Goal: Task Accomplishment & Management: Complete application form

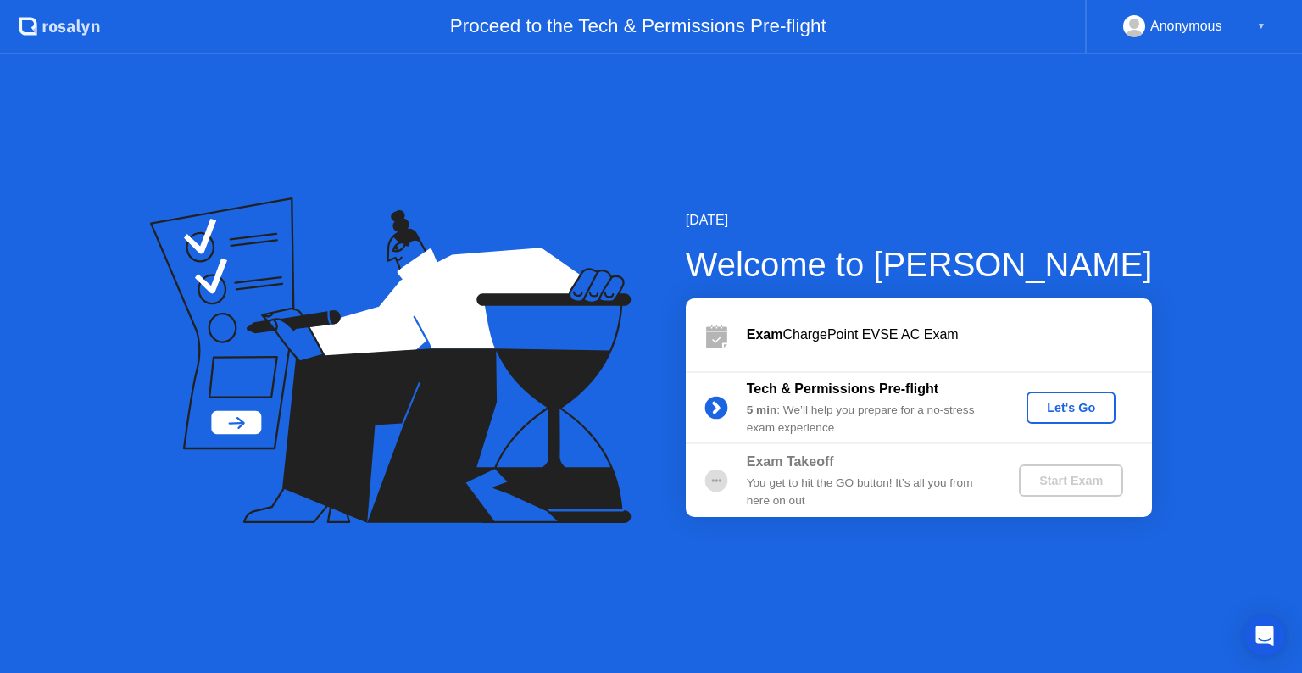
click at [1052, 415] on div "Let's Go" at bounding box center [1070, 408] width 75 height 14
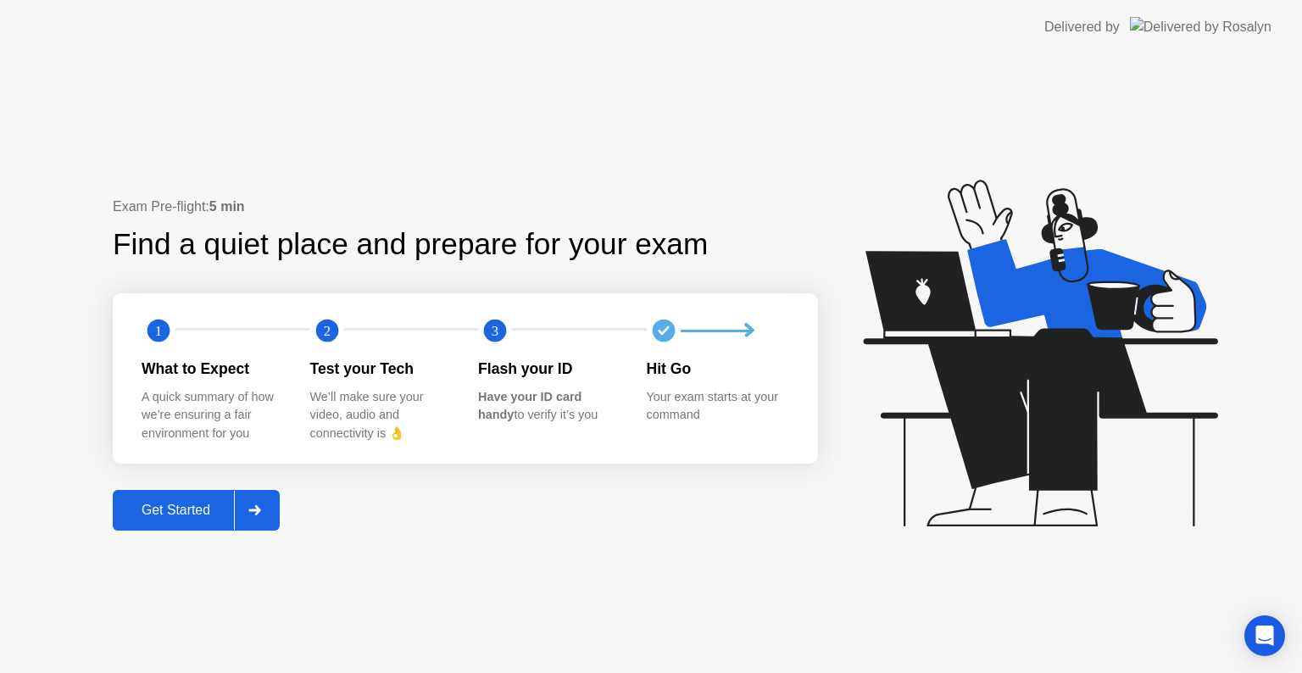
click at [198, 507] on div "Get Started" at bounding box center [176, 510] width 116 height 15
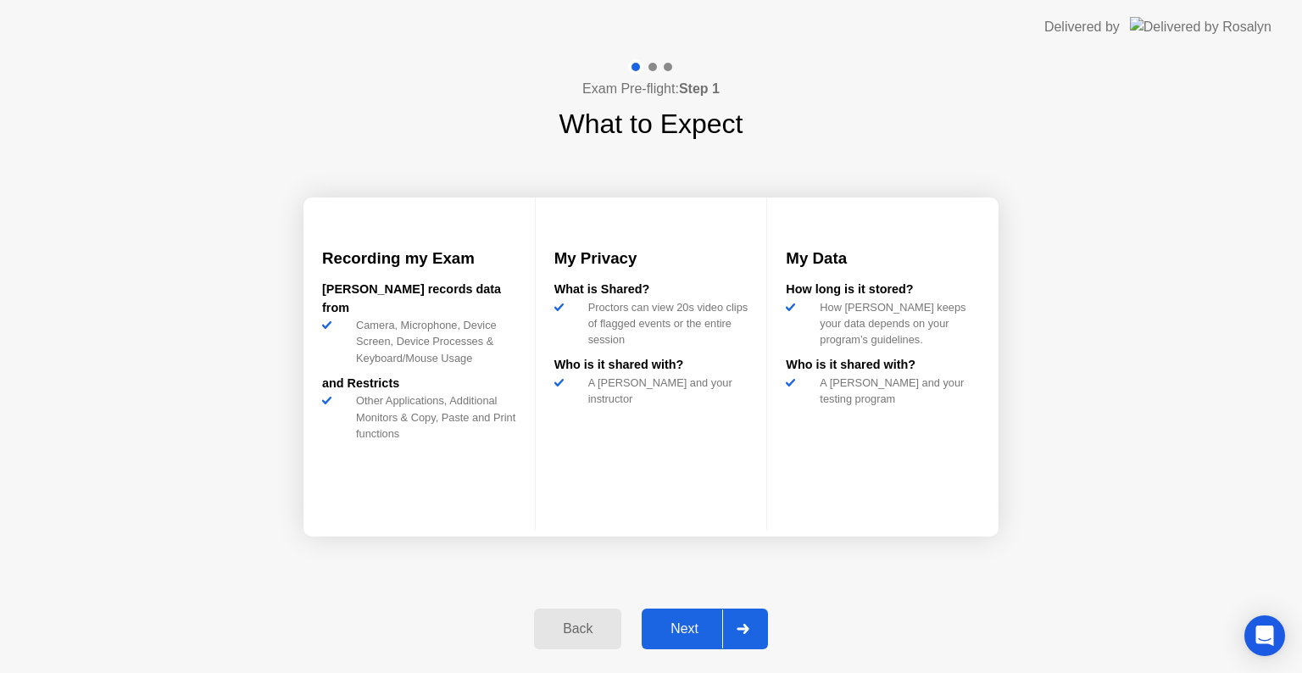
click at [676, 621] on div "Next" at bounding box center [684, 628] width 75 height 15
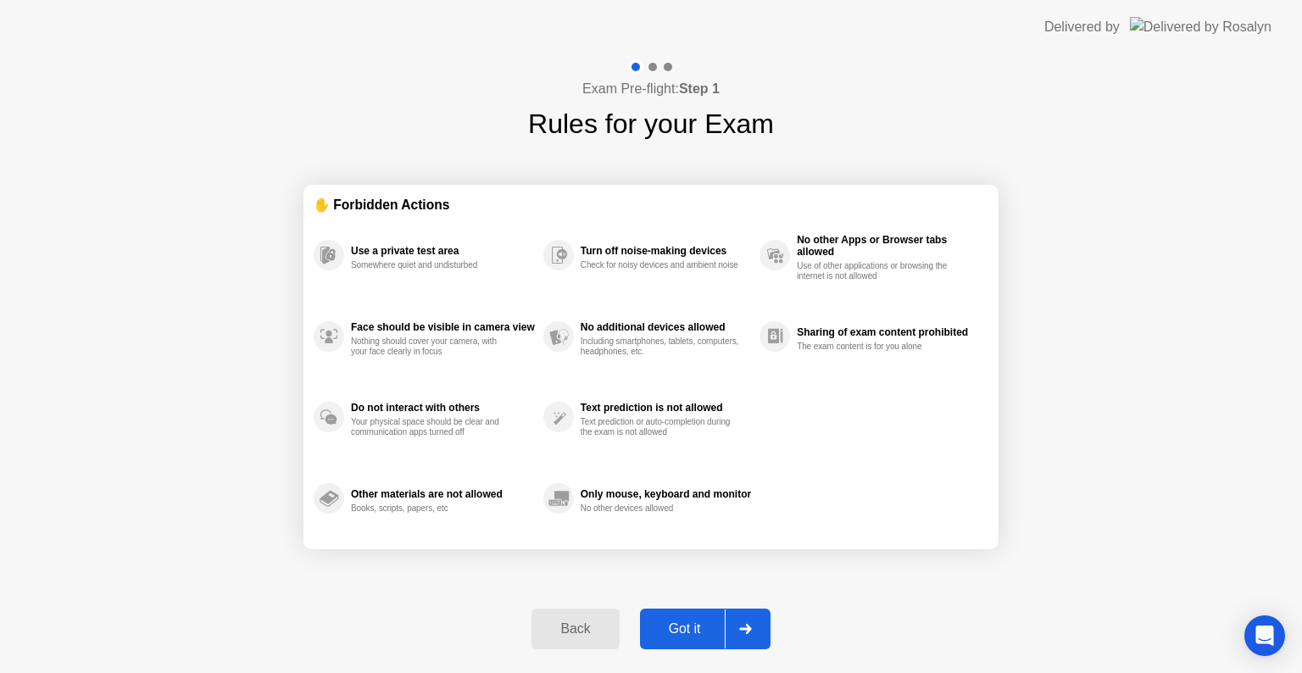
click at [676, 621] on div "Got it" at bounding box center [685, 628] width 80 height 15
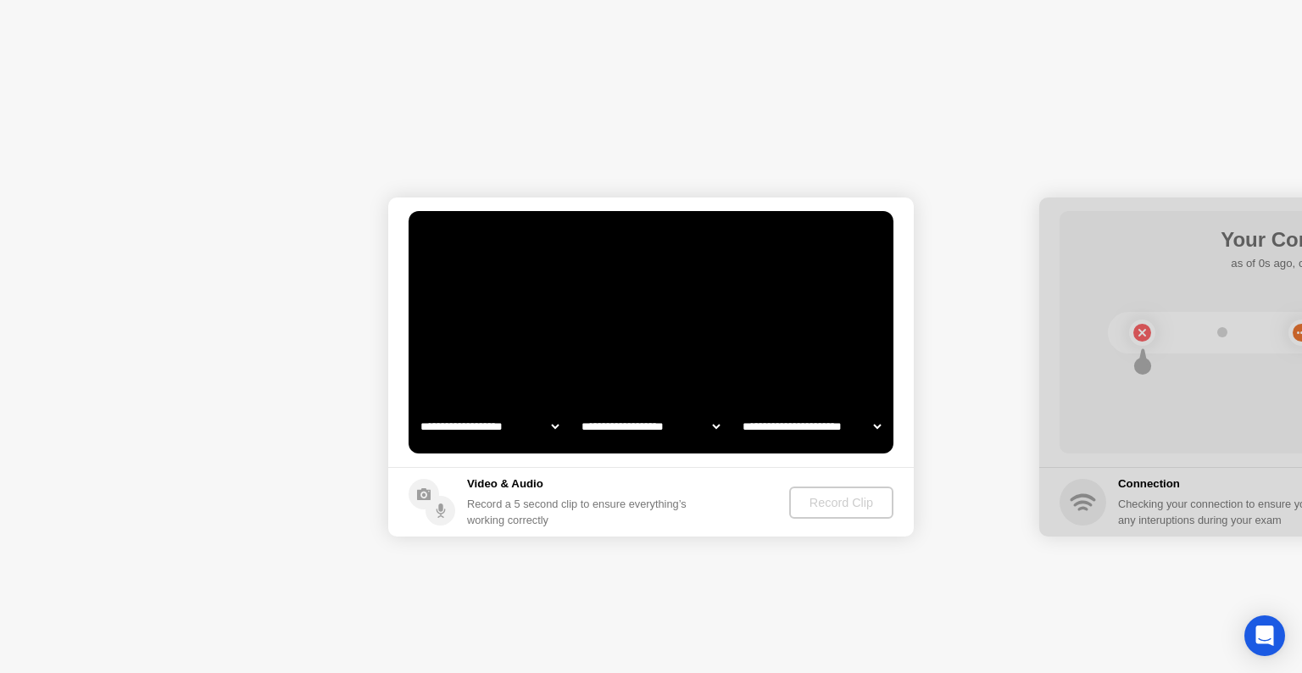
select select "**********"
select select "*******"
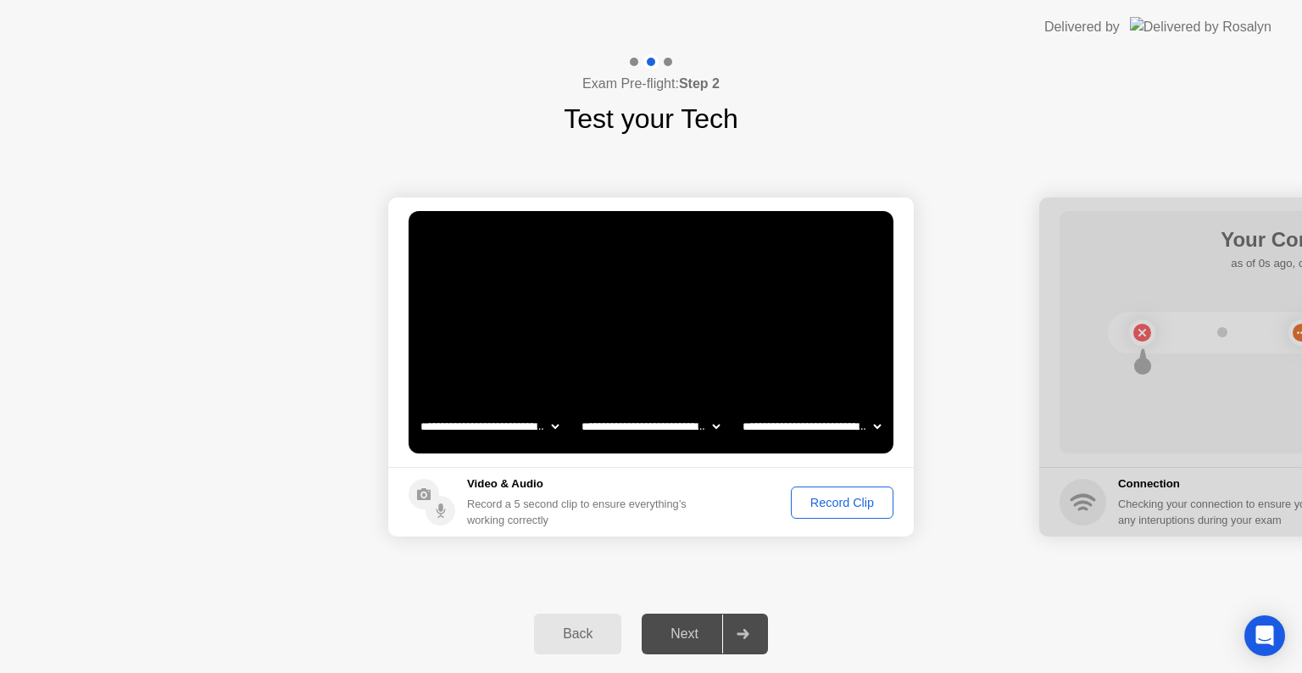
click at [699, 627] on div "Next" at bounding box center [684, 633] width 75 height 15
click at [844, 509] on div "Record Clip" at bounding box center [842, 503] width 91 height 14
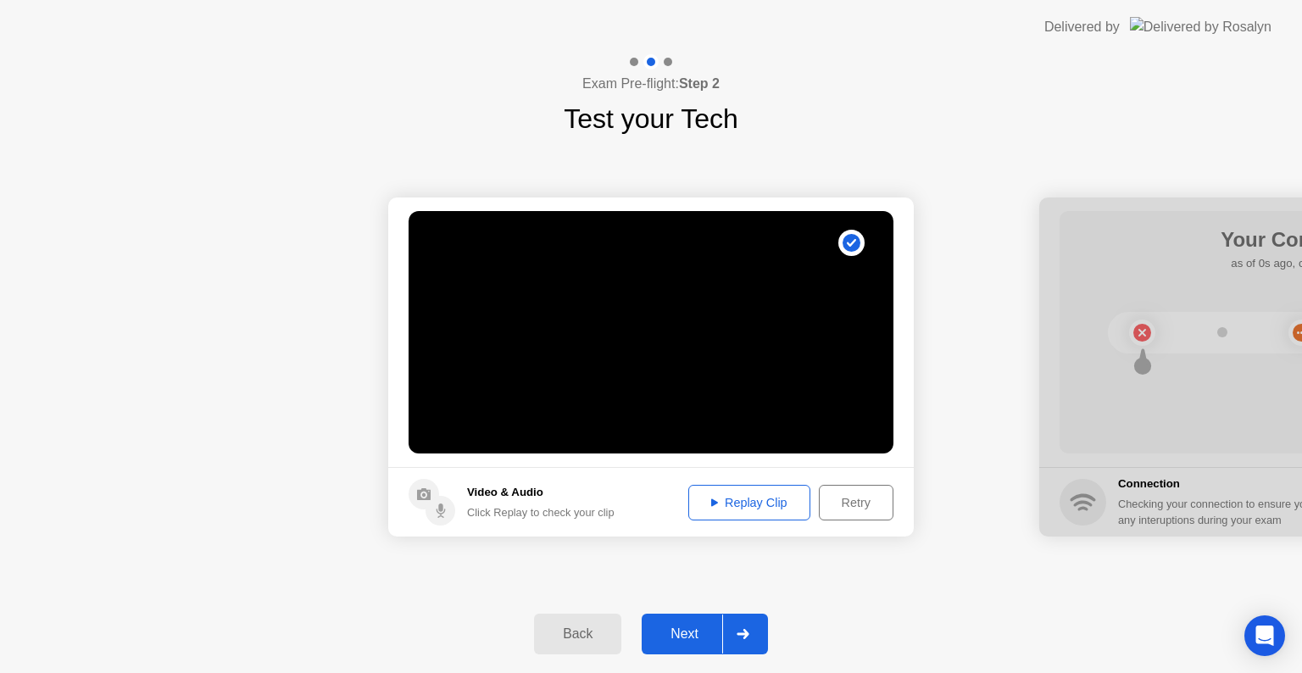
click at [686, 634] on div "Next" at bounding box center [684, 633] width 75 height 15
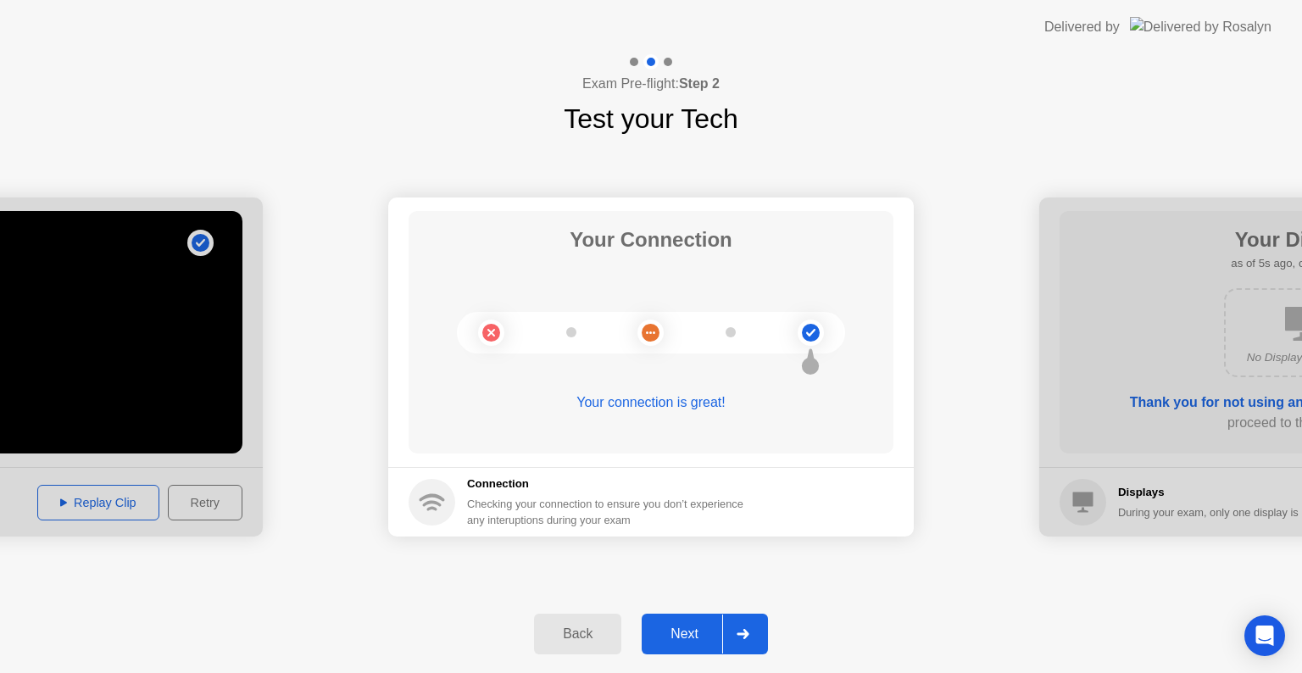
click at [676, 652] on button "Next" at bounding box center [705, 634] width 126 height 41
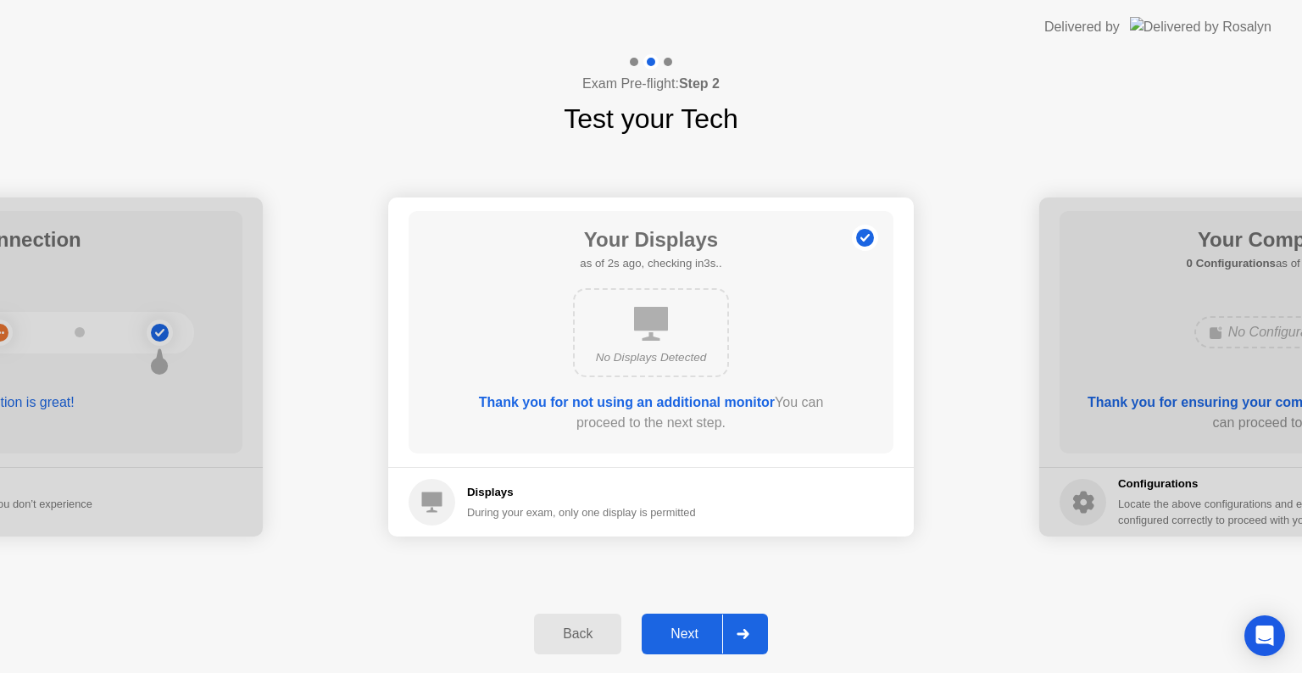
click at [683, 642] on div "Next" at bounding box center [684, 633] width 75 height 15
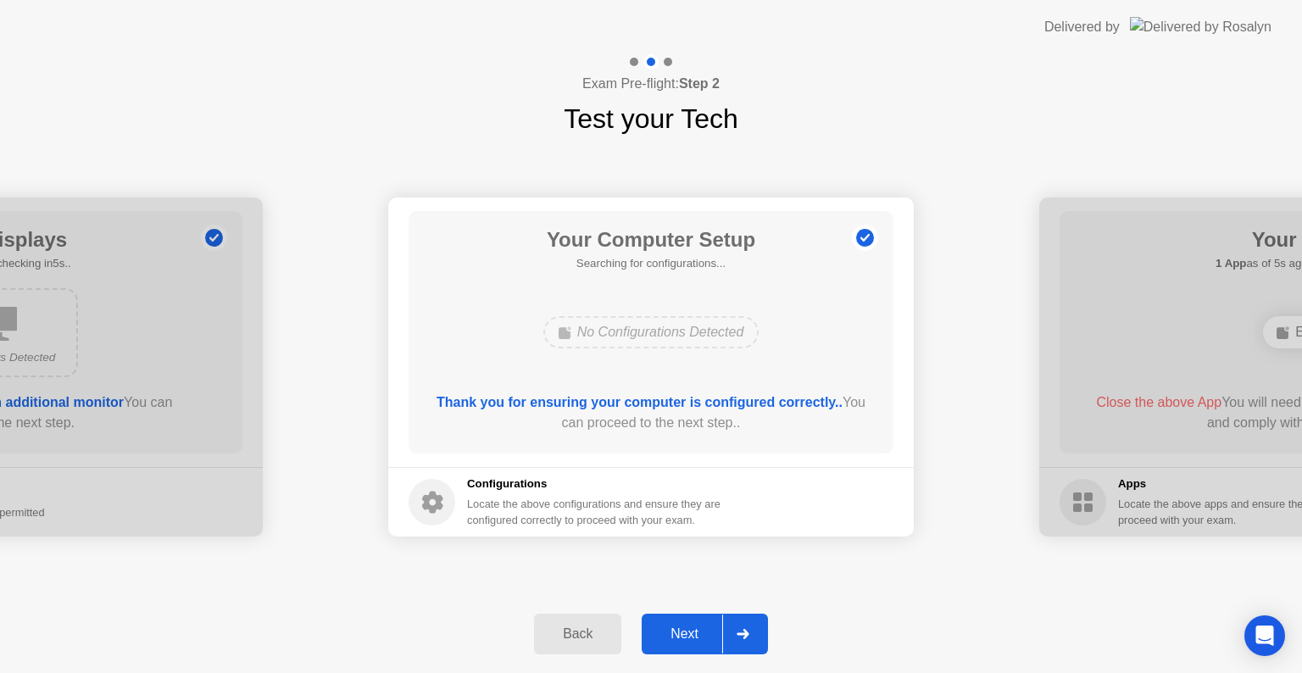
click at [683, 642] on div "Next" at bounding box center [684, 633] width 75 height 15
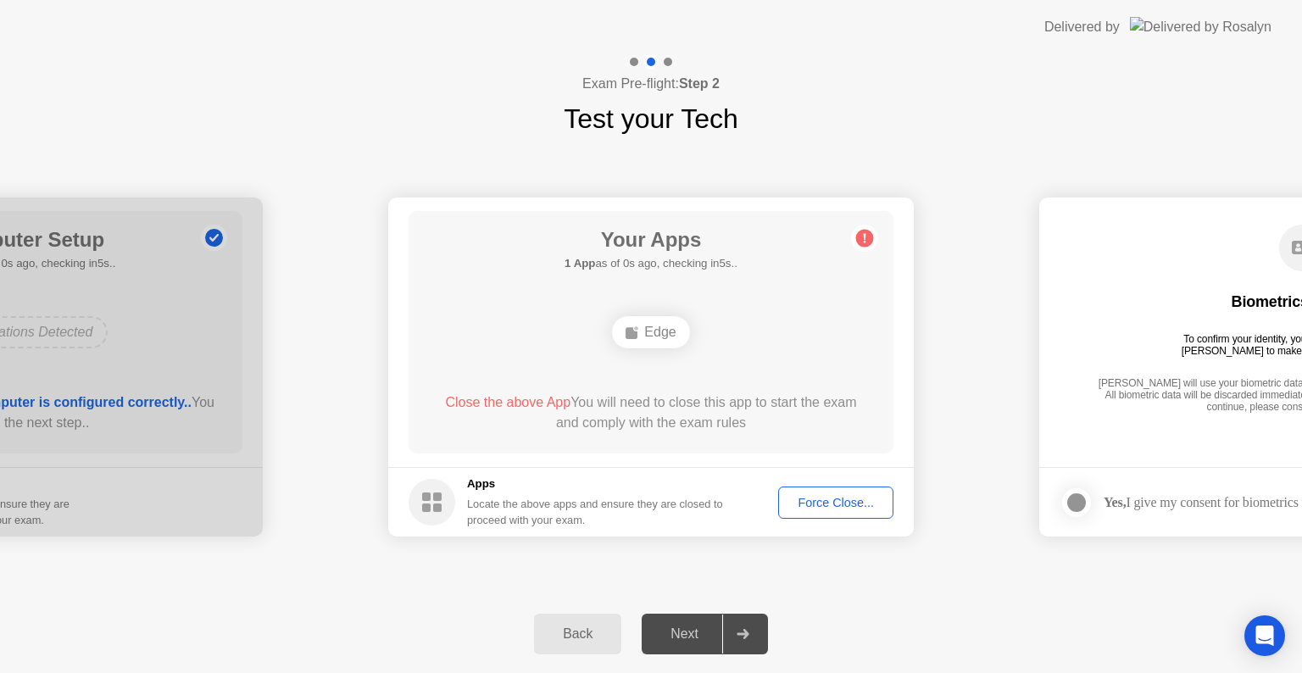
click at [683, 642] on div "Next" at bounding box center [684, 633] width 75 height 15
click at [824, 508] on div "Force Close..." at bounding box center [835, 503] width 103 height 14
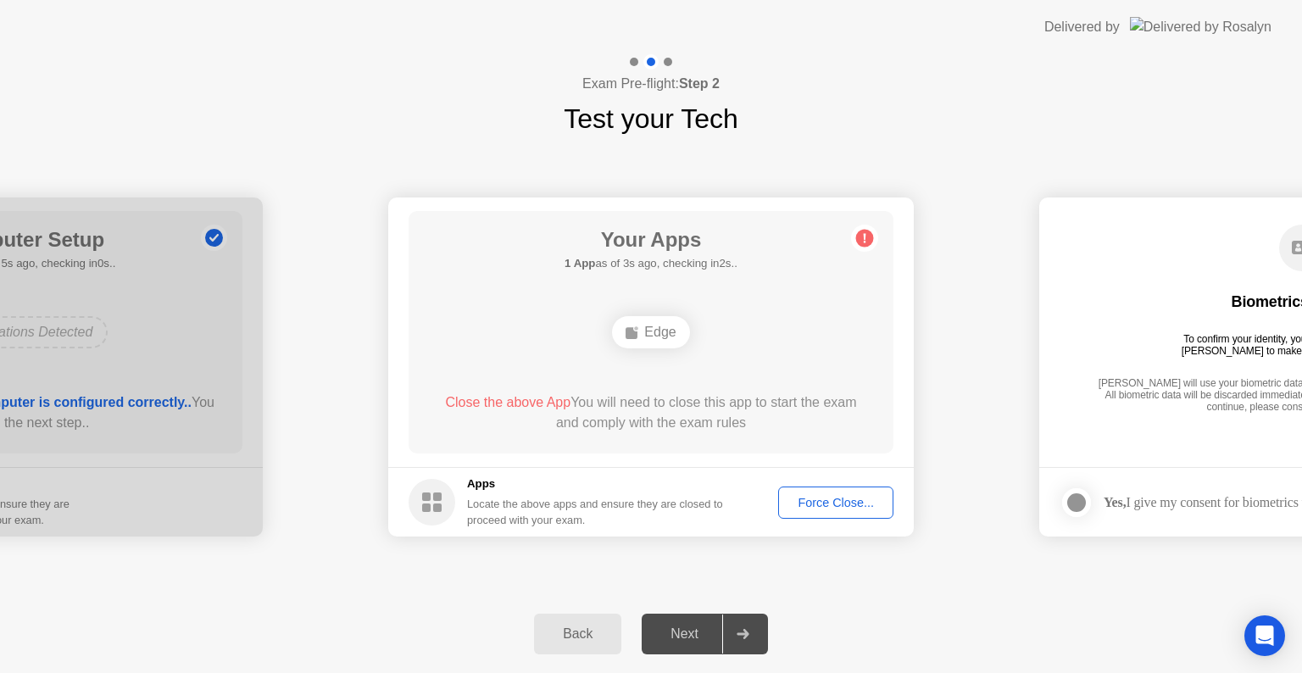
click at [825, 502] on div "Force Close..." at bounding box center [835, 503] width 103 height 14
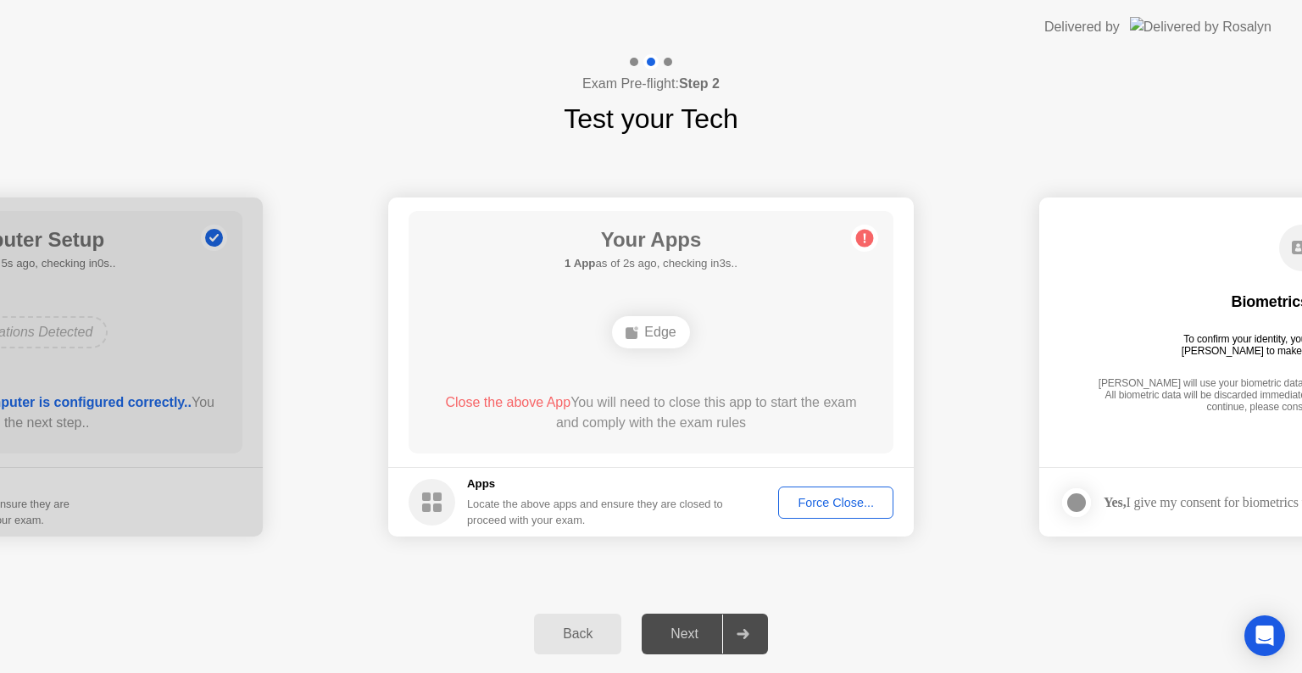
click at [682, 611] on div "Back Next" at bounding box center [651, 634] width 1302 height 78
click at [682, 626] on div "Next" at bounding box center [684, 633] width 75 height 15
click at [852, 281] on div "Your Apps 1 App as of 3s ago, checking in2s.. Edge Close the above App You will…" at bounding box center [651, 332] width 485 height 242
click at [653, 340] on div "Edge" at bounding box center [650, 332] width 77 height 32
click at [800, 507] on div "Force Close..." at bounding box center [835, 503] width 103 height 14
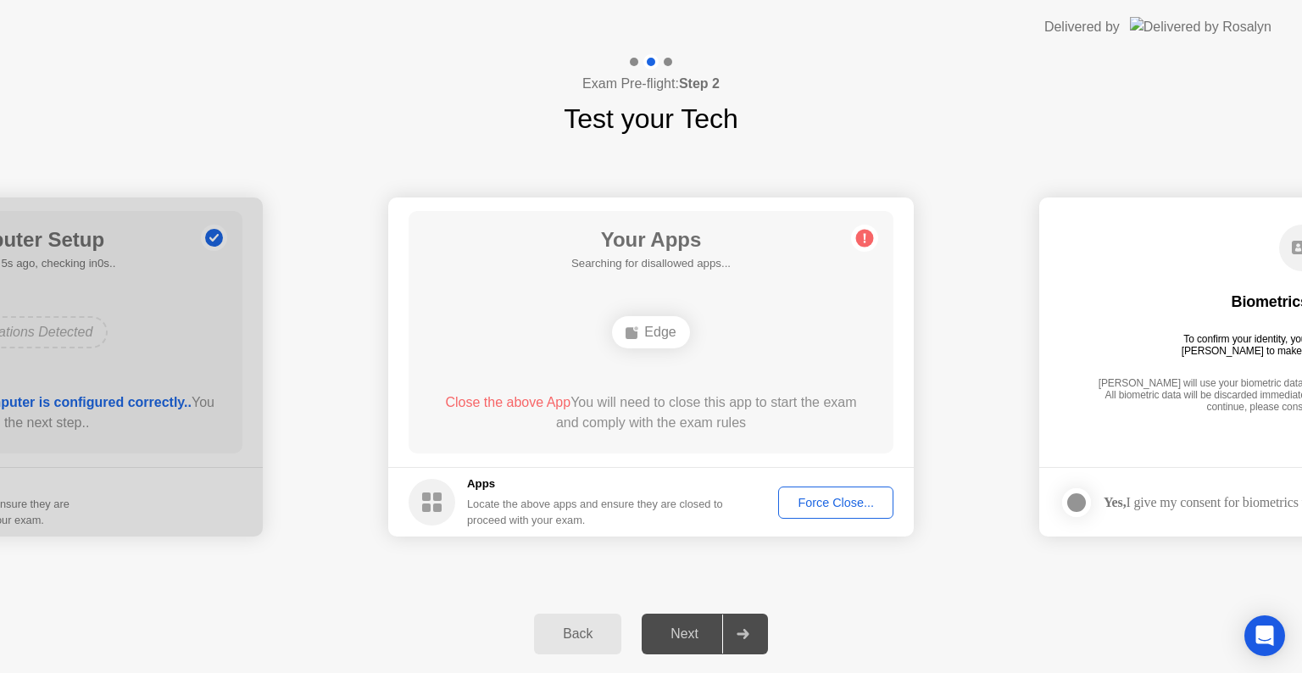
click at [677, 637] on div "Next" at bounding box center [684, 633] width 75 height 15
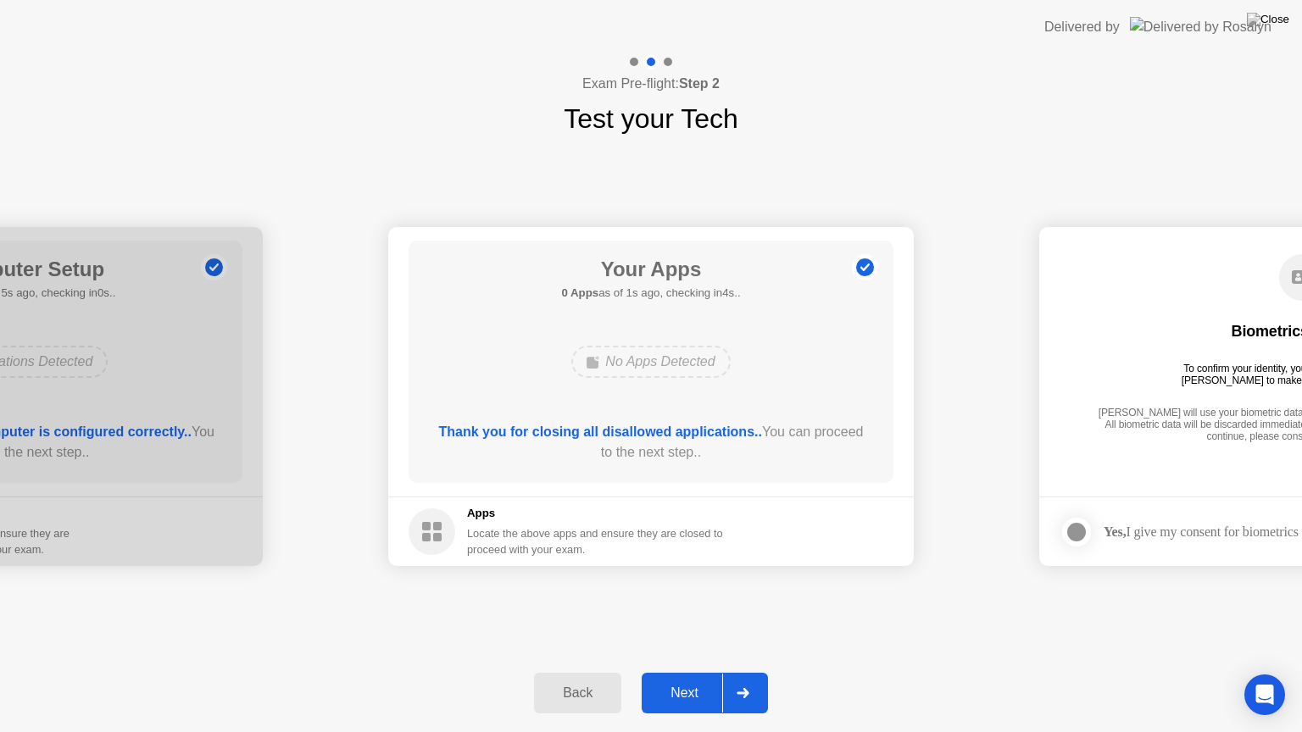
click at [702, 672] on div "Next" at bounding box center [684, 693] width 75 height 15
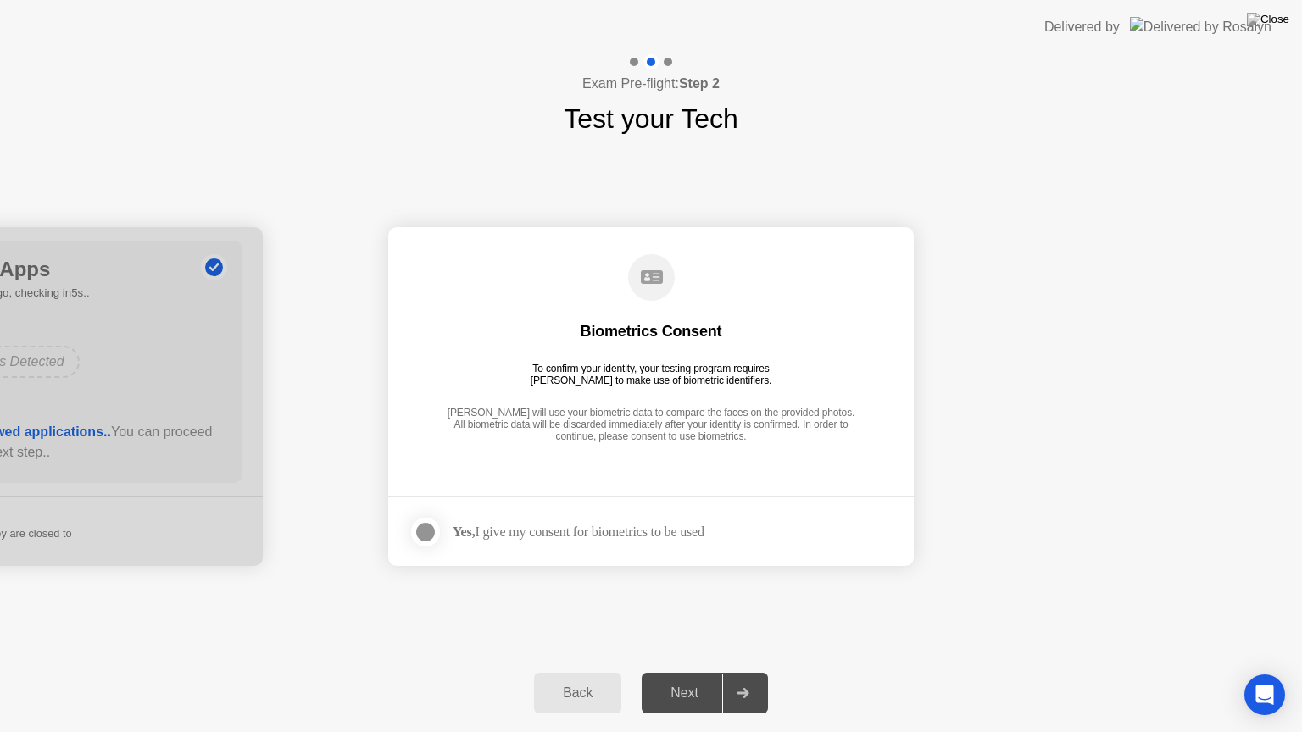
click at [434, 526] on div at bounding box center [425, 532] width 20 height 20
click at [665, 672] on div "Next" at bounding box center [684, 693] width 75 height 15
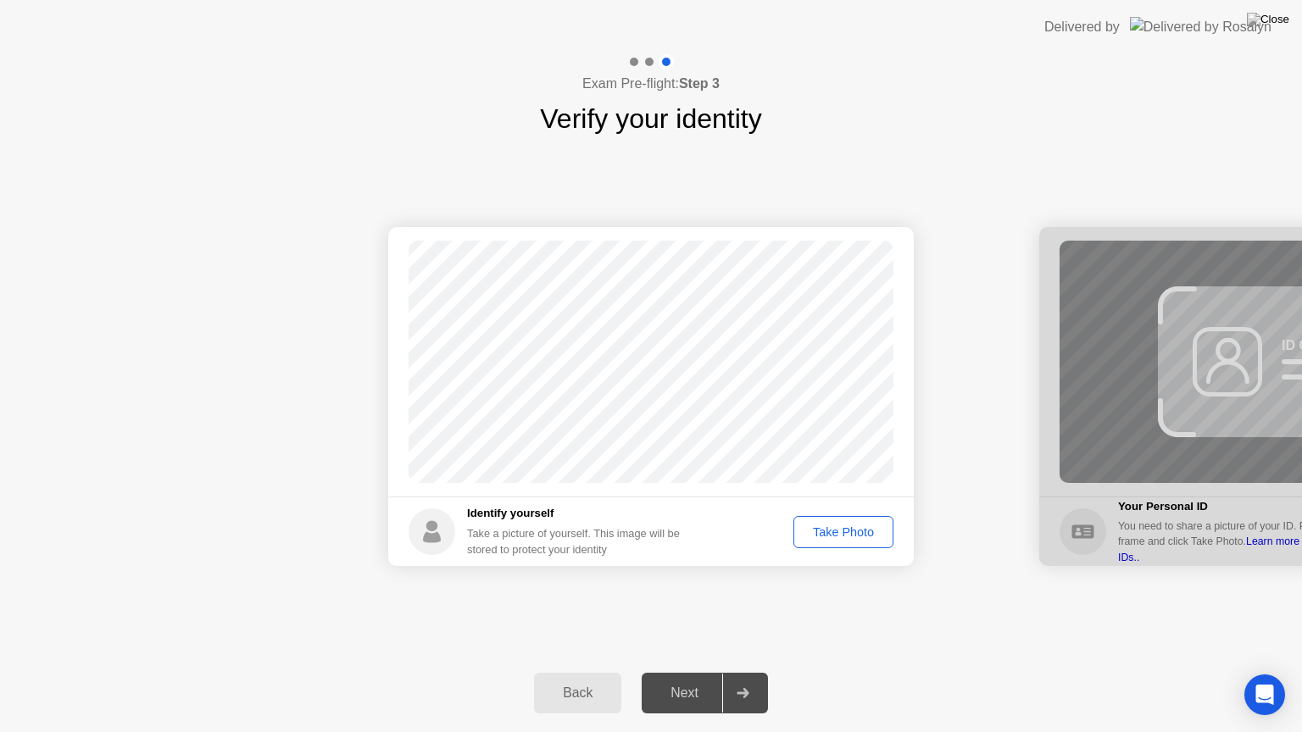
click at [856, 531] on div "Take Photo" at bounding box center [843, 533] width 88 height 14
click at [840, 526] on div "Retake" at bounding box center [854, 533] width 66 height 14
click at [840, 526] on div "Take Photo" at bounding box center [843, 533] width 88 height 14
click at [840, 526] on div "Retake" at bounding box center [854, 533] width 66 height 14
click at [840, 526] on div "Take Photo" at bounding box center [843, 533] width 88 height 14
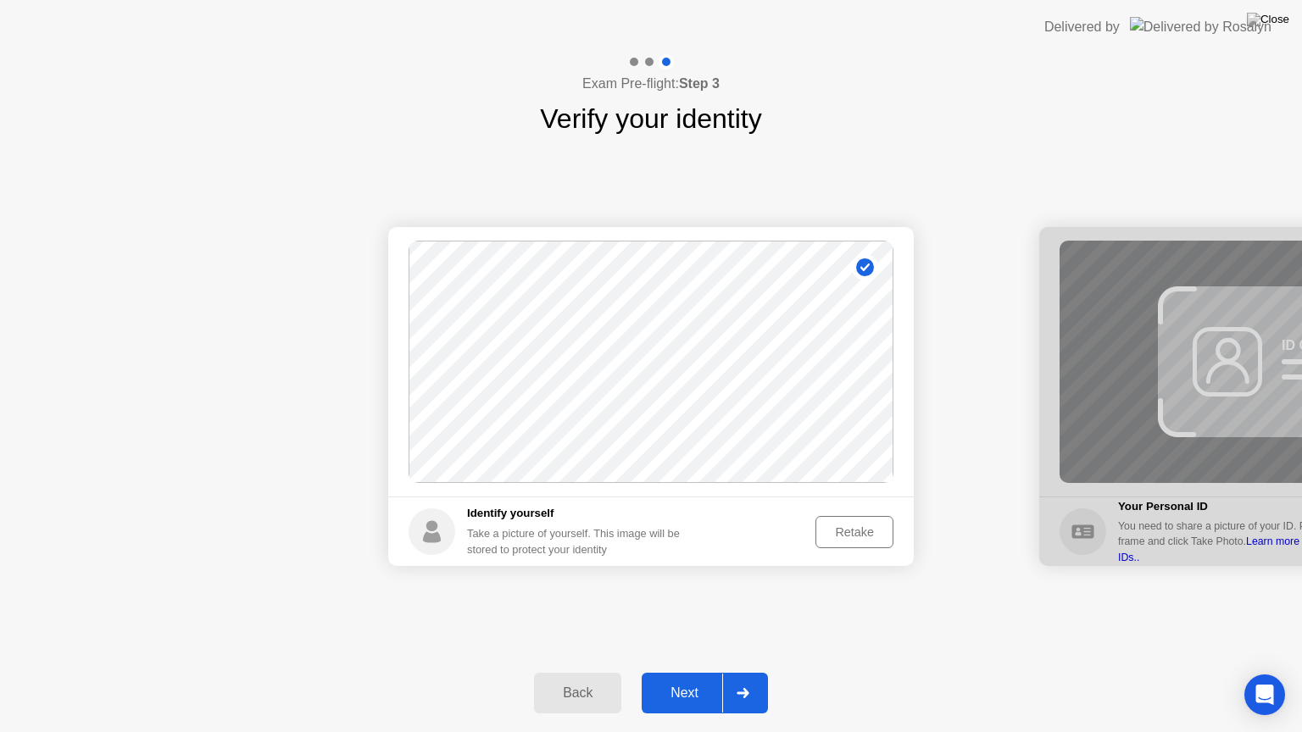
click at [671, 672] on div "Next" at bounding box center [684, 693] width 75 height 15
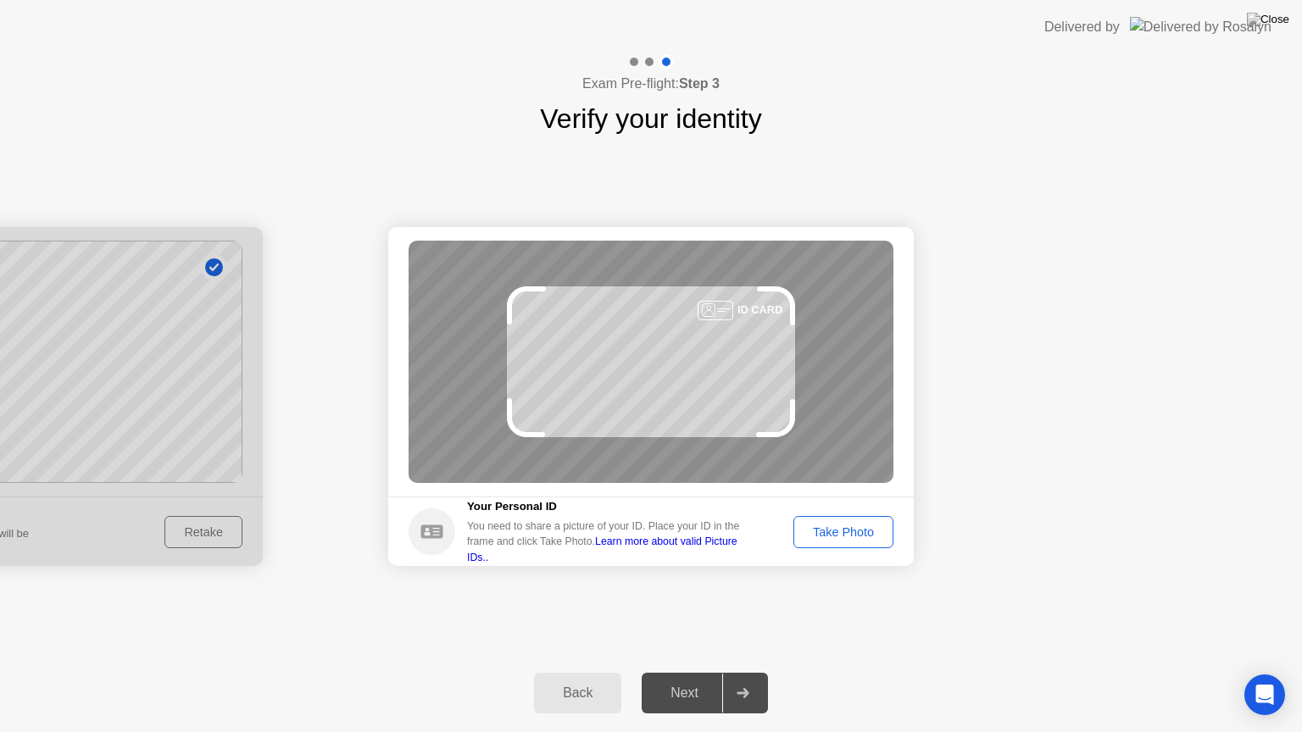
click at [671, 672] on div "Next" at bounding box center [684, 693] width 75 height 15
click at [844, 526] on div "Take Photo" at bounding box center [843, 533] width 88 height 14
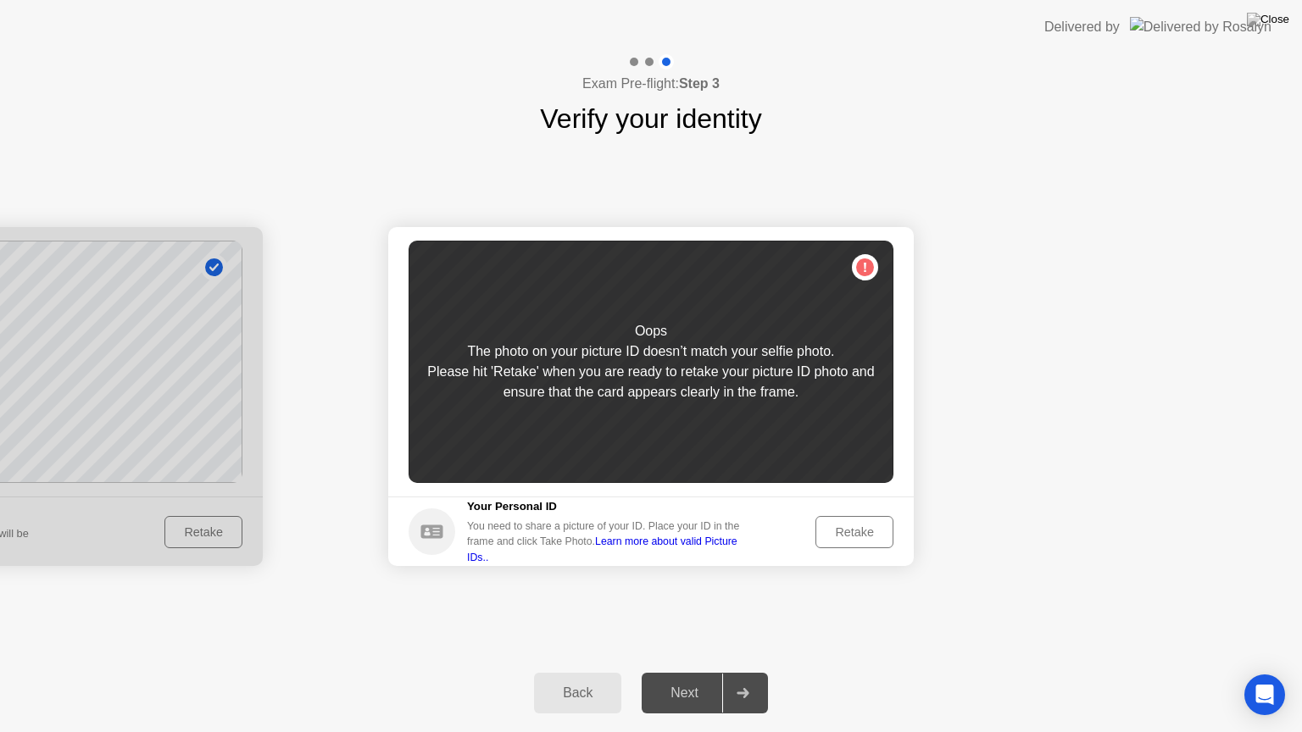
click at [843, 526] on div "Retake" at bounding box center [854, 533] width 66 height 14
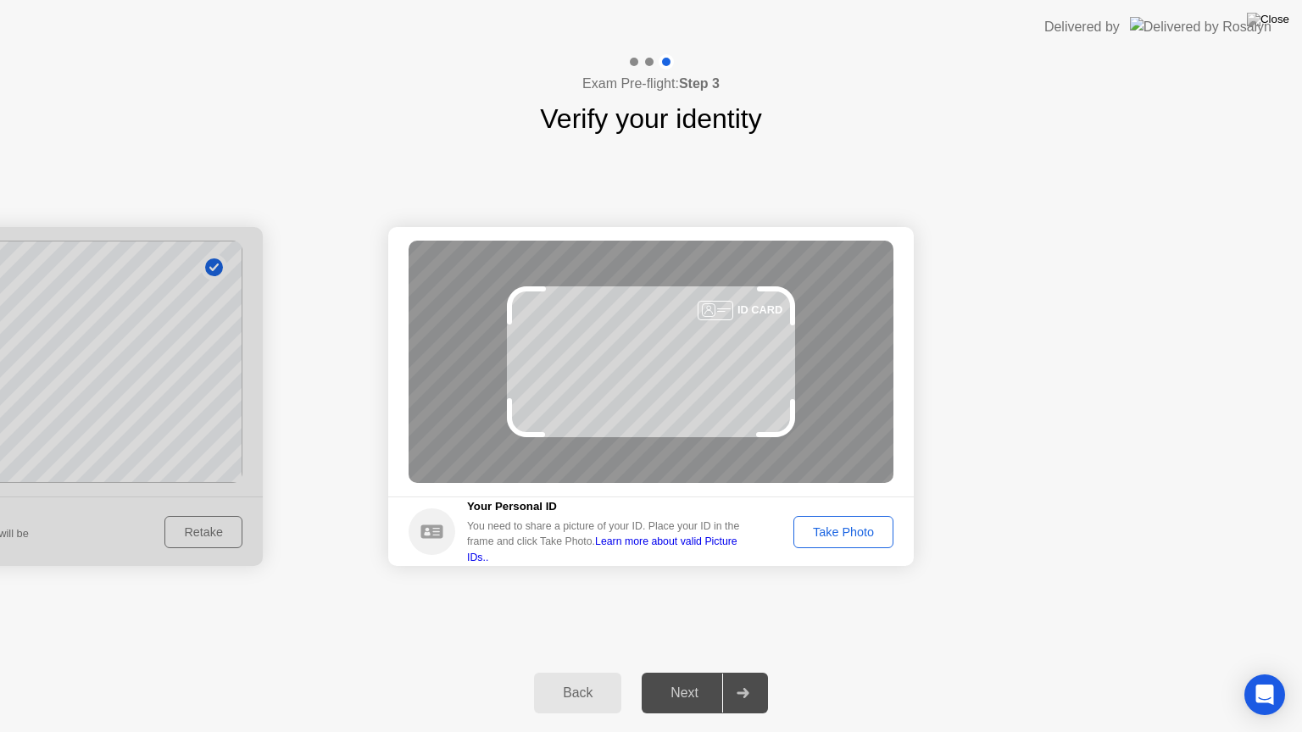
click at [843, 526] on div "Take Photo" at bounding box center [843, 533] width 88 height 14
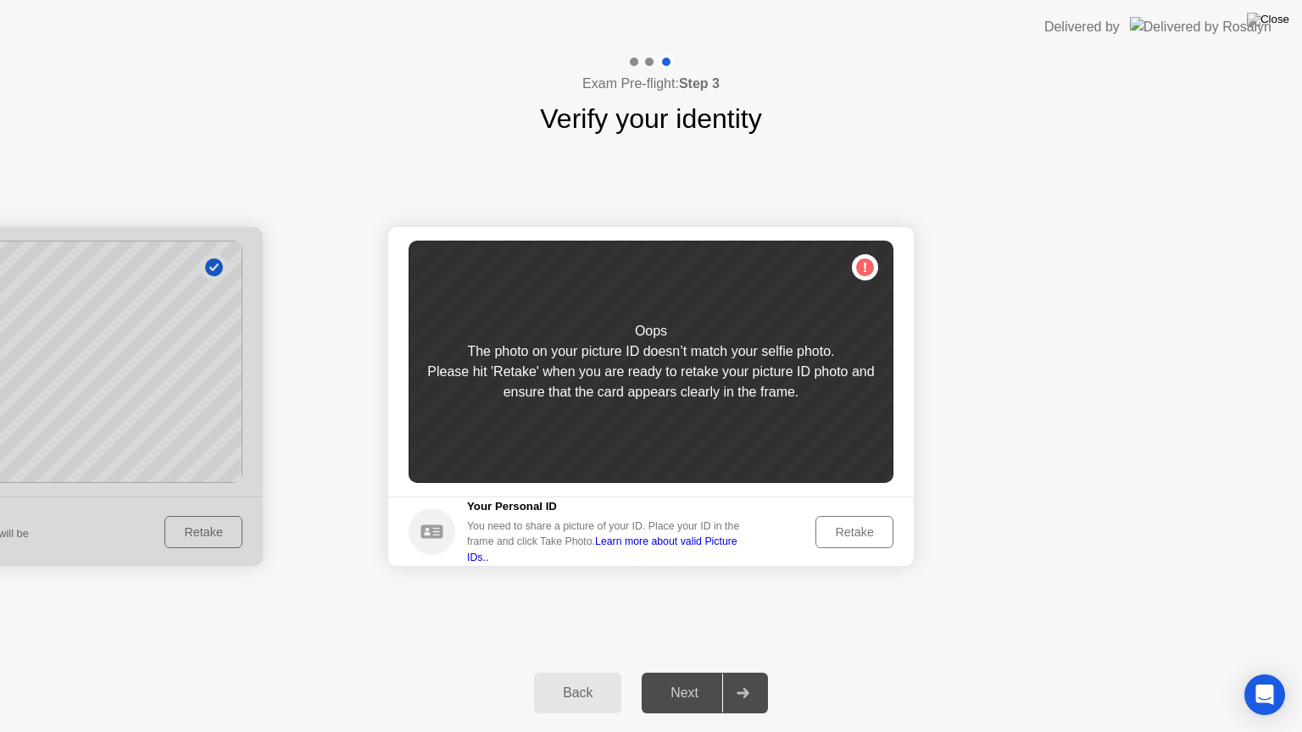
click at [878, 526] on div "Retake" at bounding box center [854, 533] width 66 height 14
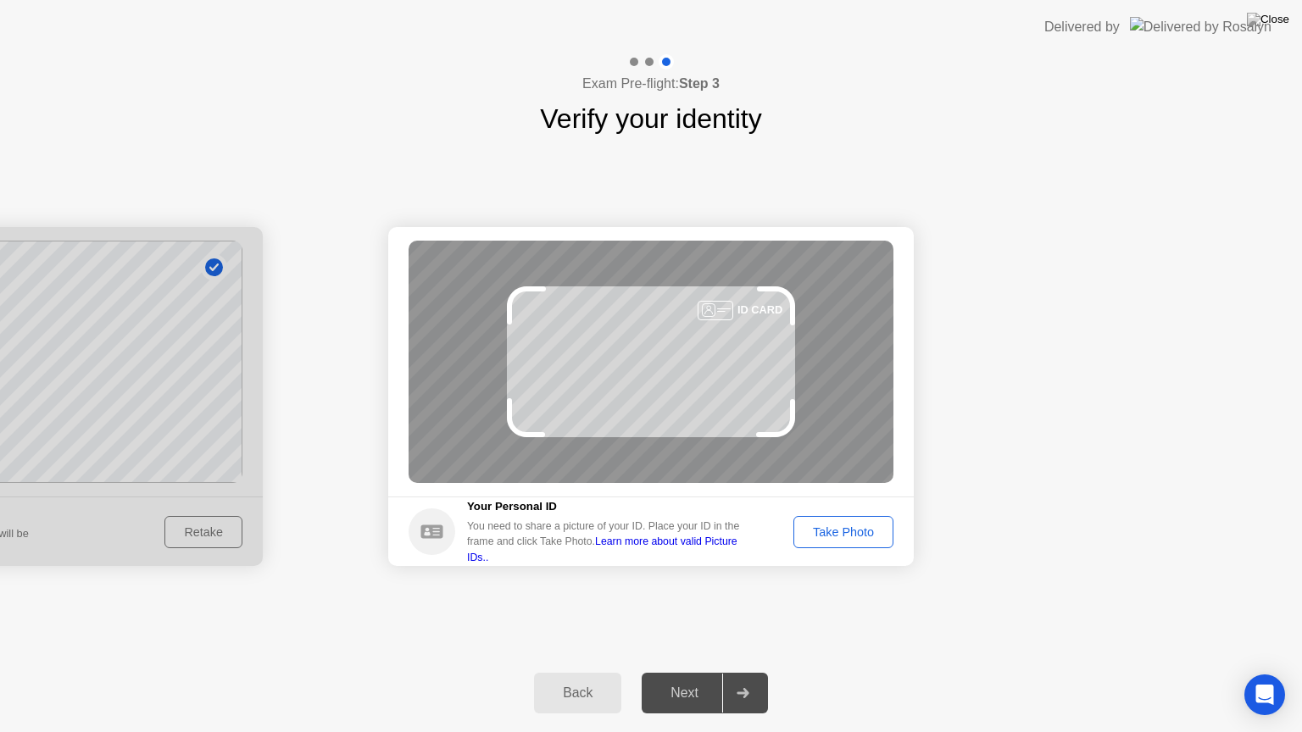
click at [878, 526] on div "Take Photo" at bounding box center [843, 533] width 88 height 14
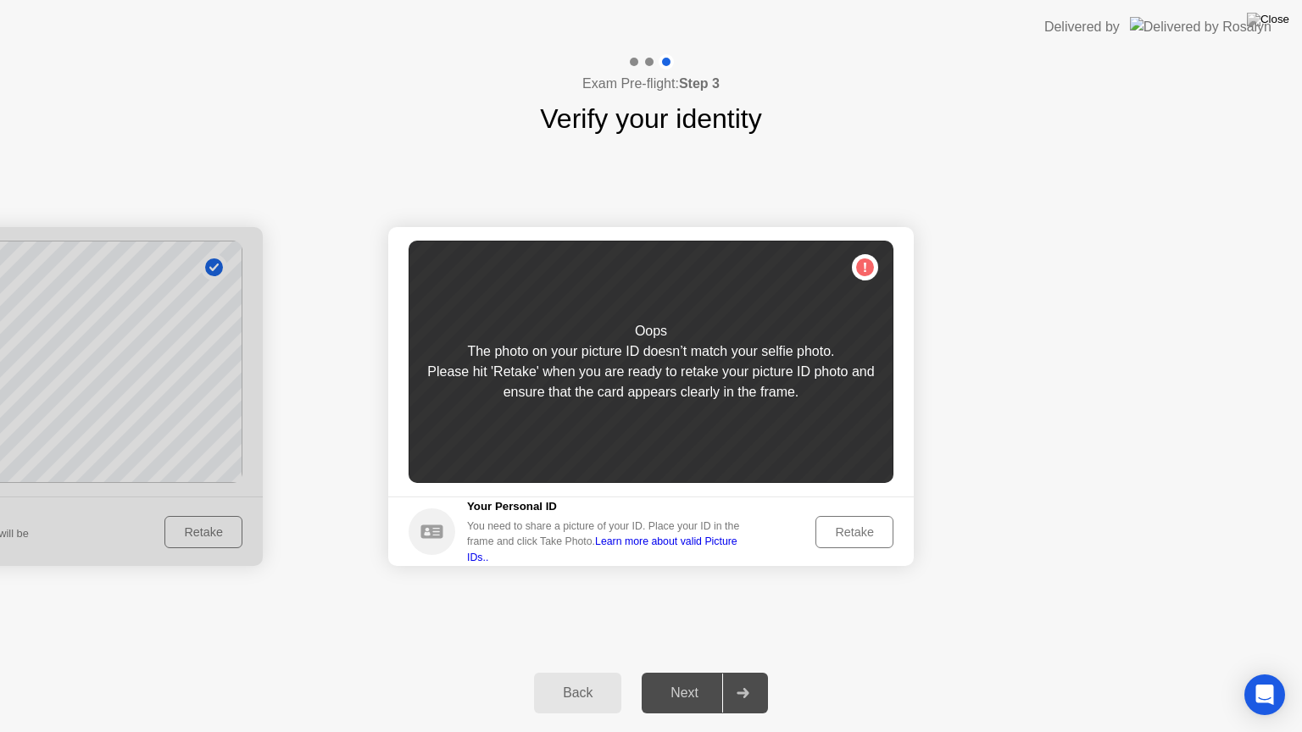
click at [606, 672] on div "Back" at bounding box center [577, 693] width 77 height 15
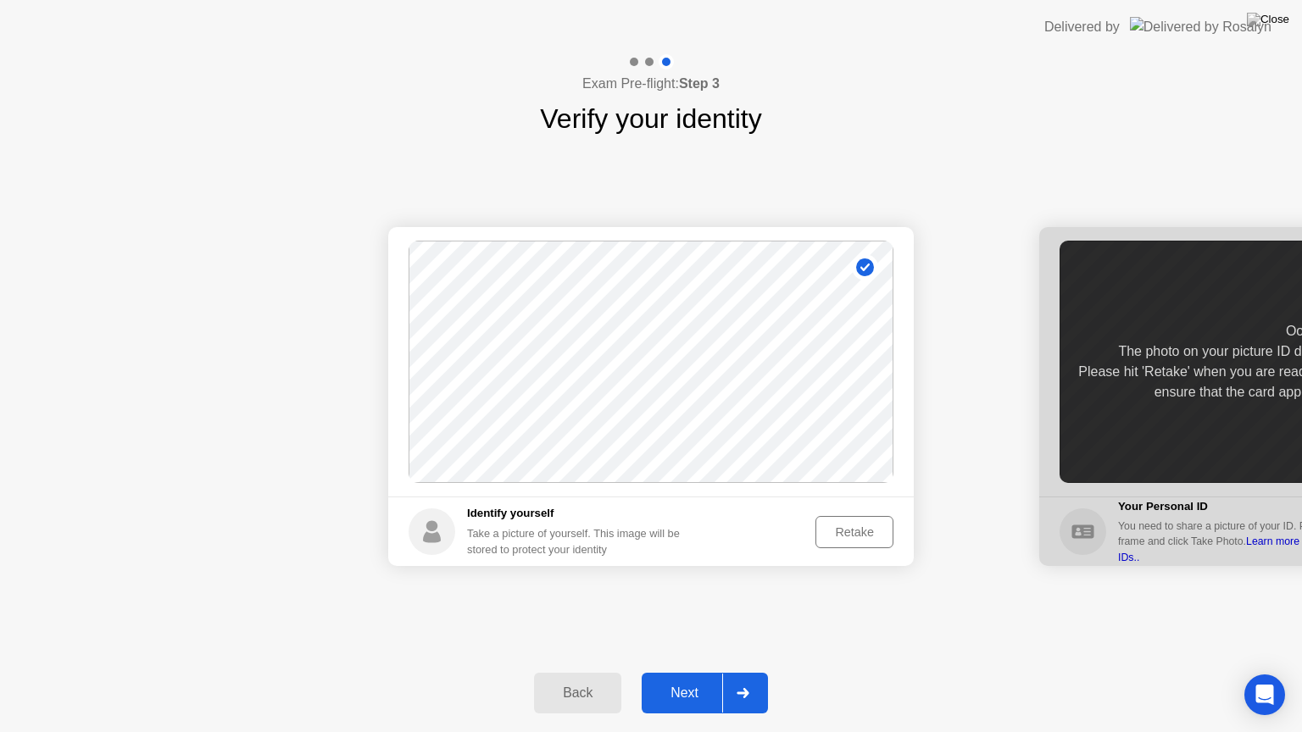
click at [867, 520] on button "Retake" at bounding box center [854, 532] width 78 height 32
click at [861, 526] on div "Take Photo" at bounding box center [843, 533] width 88 height 14
click at [695, 672] on div "Next" at bounding box center [684, 693] width 75 height 15
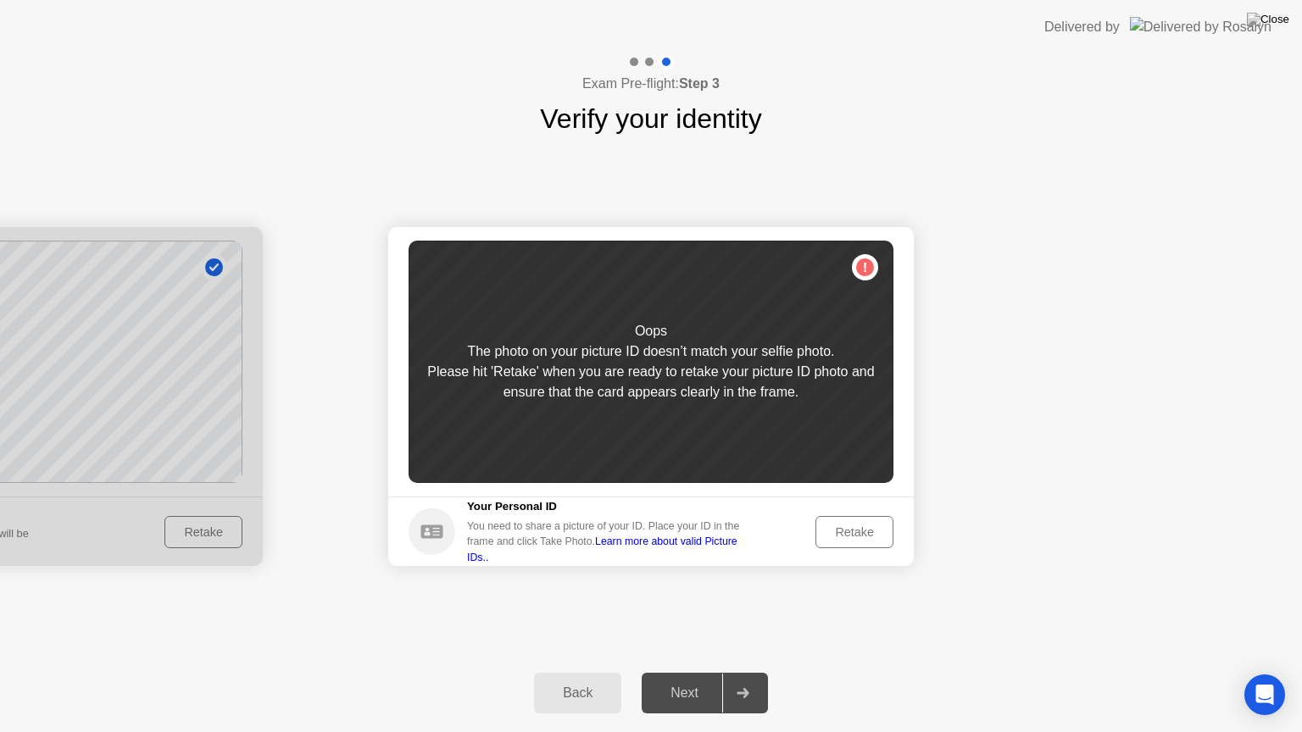
click at [862, 532] on div "Retake" at bounding box center [854, 533] width 66 height 14
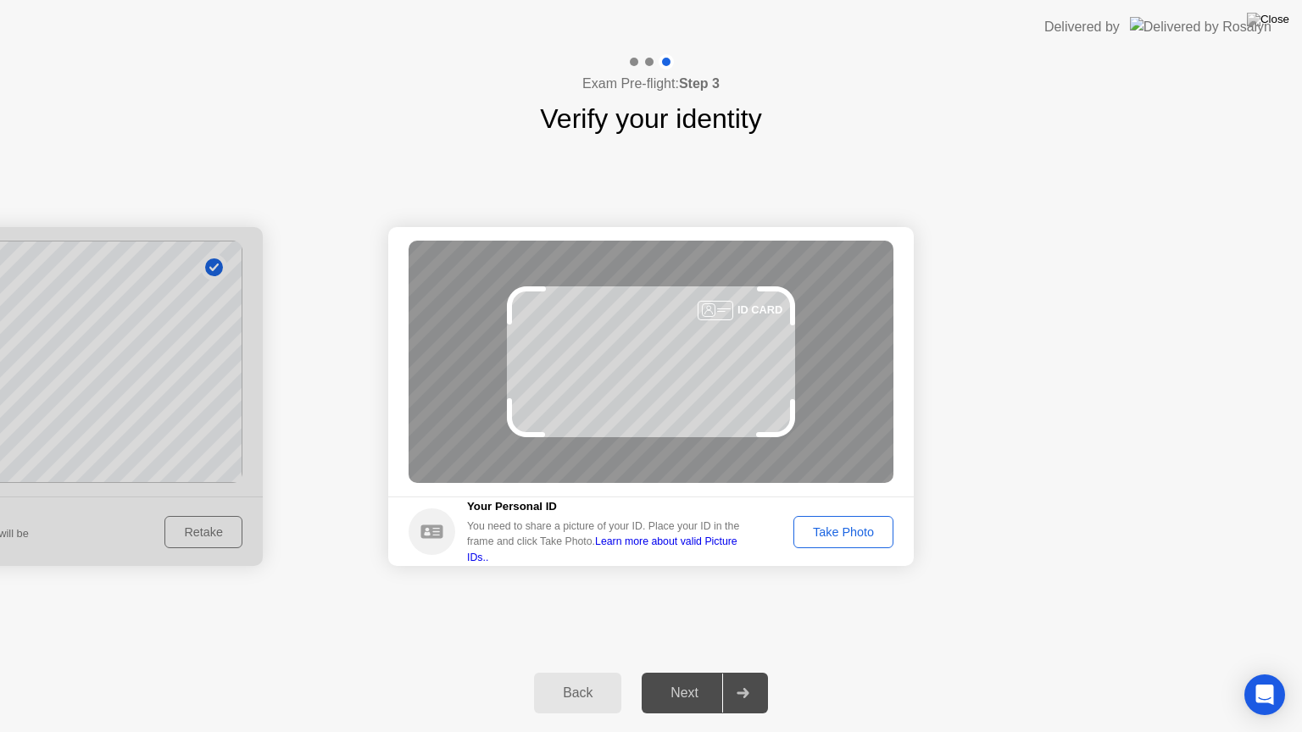
click at [865, 534] on div "Take Photo" at bounding box center [843, 533] width 88 height 14
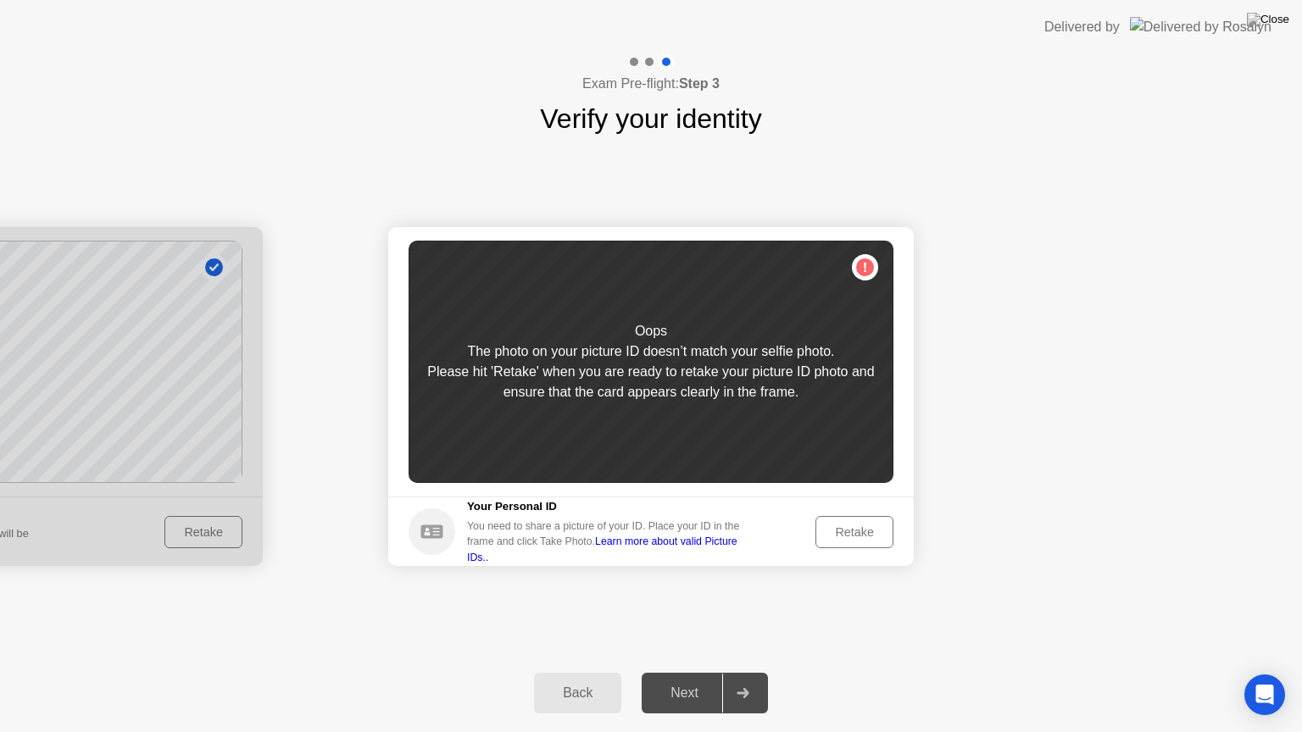
click at [782, 383] on div "Please hit 'Retake' when you are ready to retake your picture ID photo and ensu…" at bounding box center [651, 382] width 485 height 41
click at [848, 526] on div "Retake" at bounding box center [854, 533] width 66 height 14
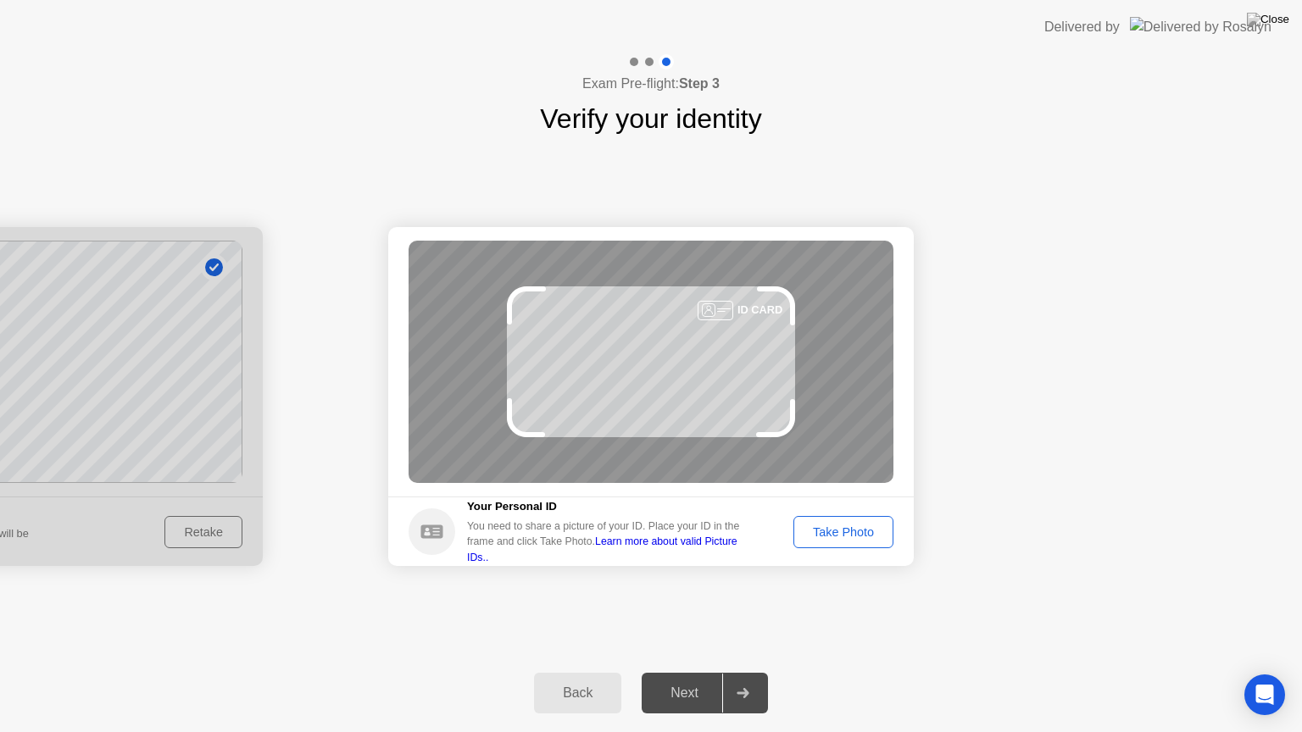
click at [848, 526] on div "Take Photo" at bounding box center [843, 533] width 88 height 14
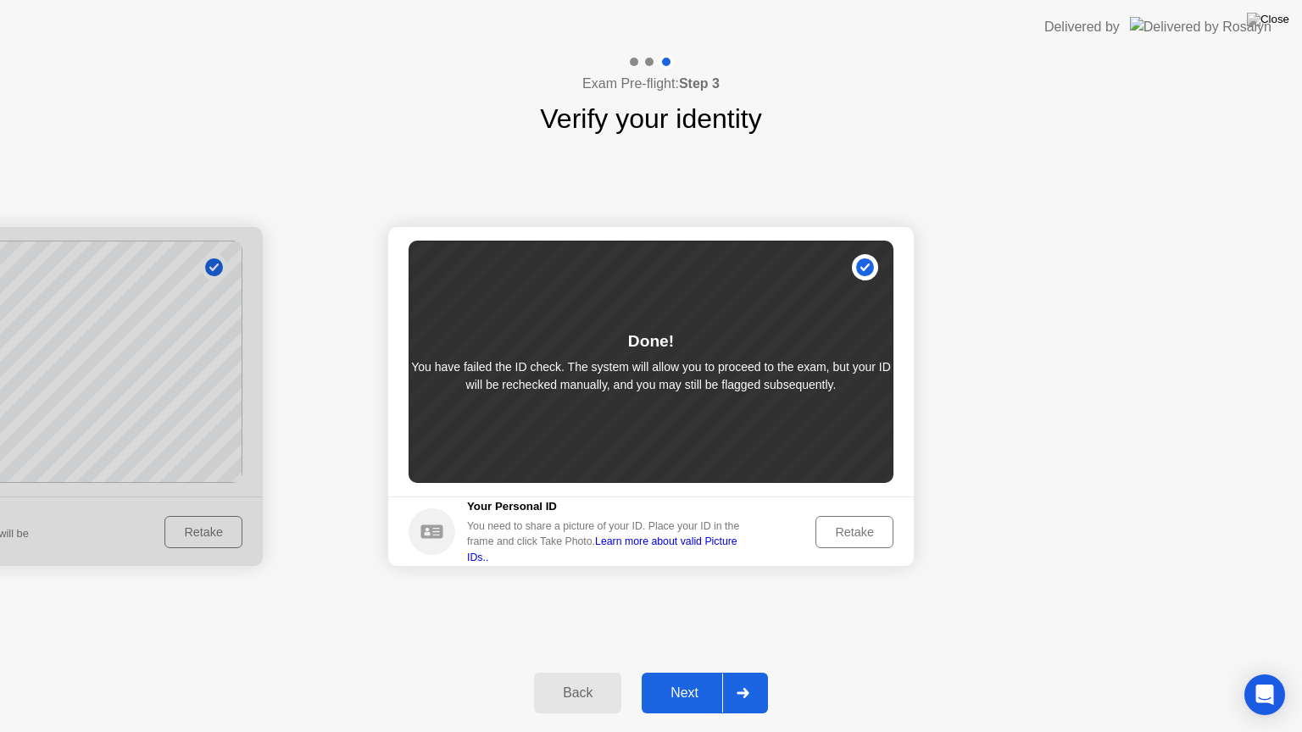
click at [702, 672] on div "Next" at bounding box center [684, 693] width 75 height 15
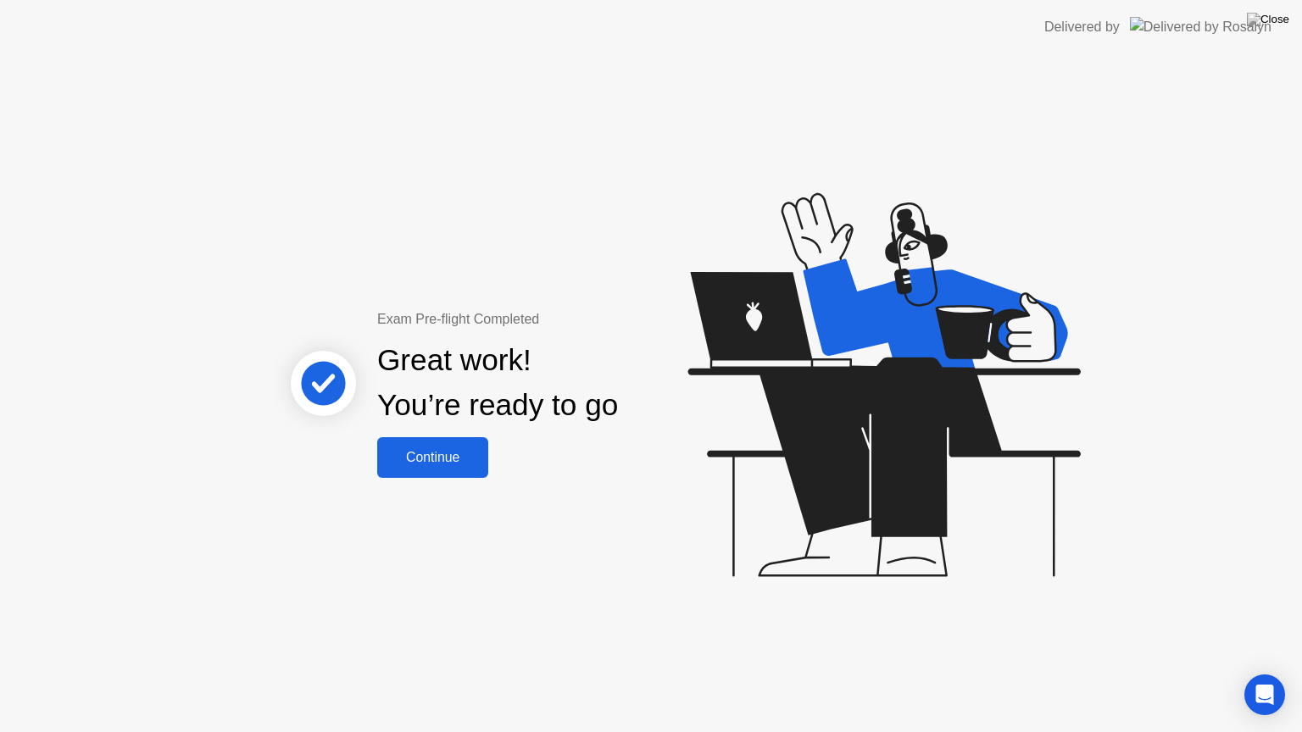
click at [454, 472] on button "Continue" at bounding box center [432, 457] width 111 height 41
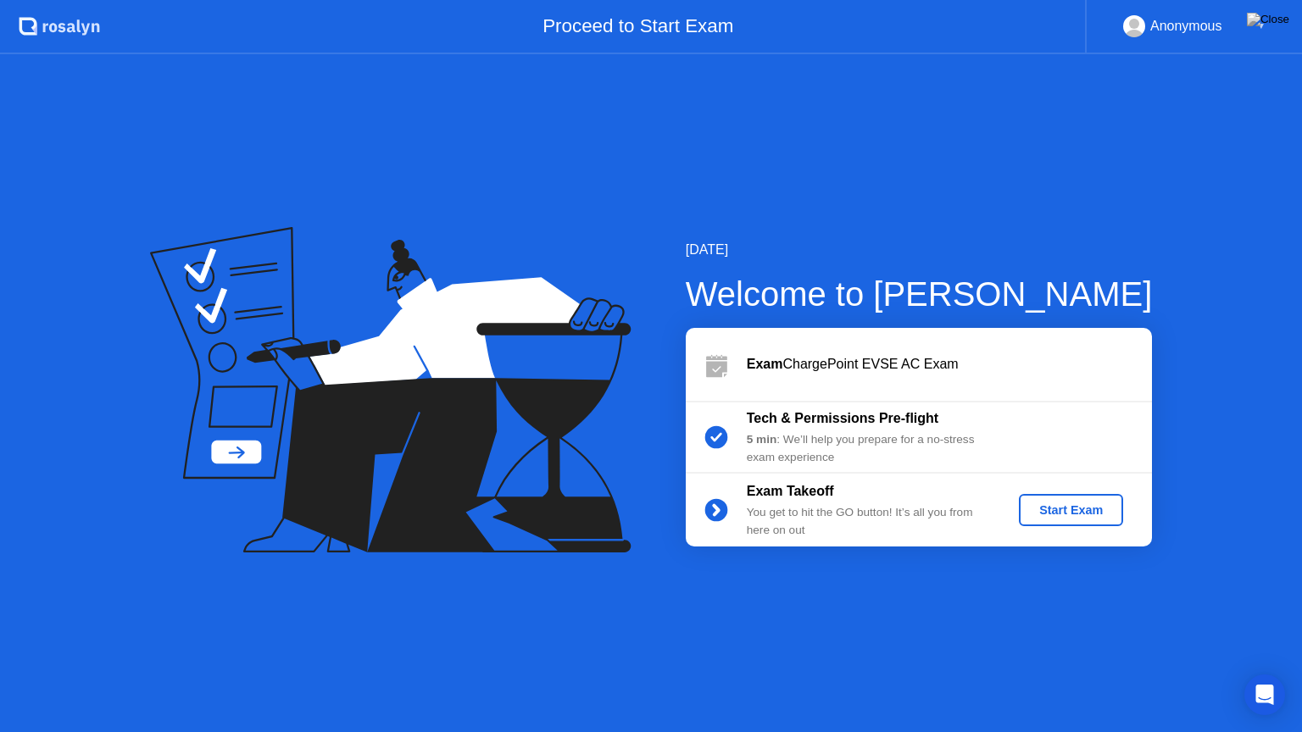
click at [1041, 514] on div "Start Exam" at bounding box center [1071, 511] width 91 height 14
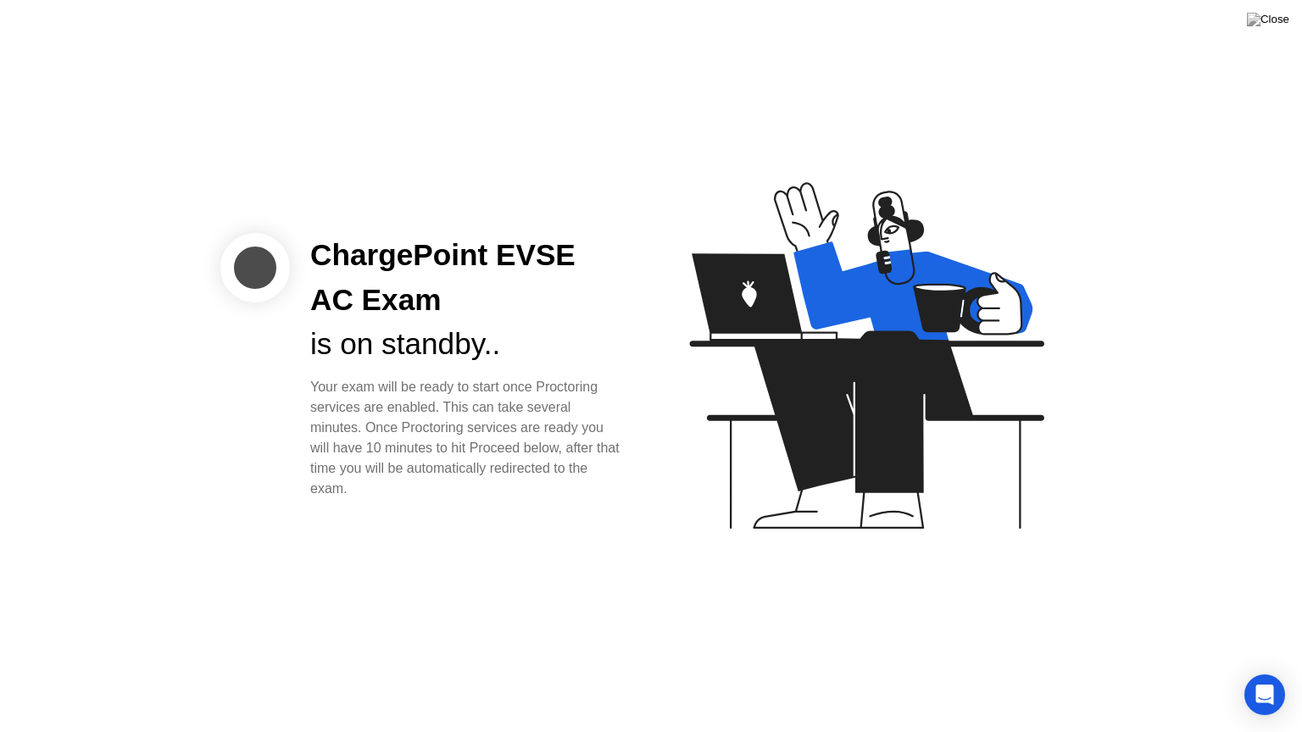
click at [878, 353] on icon at bounding box center [866, 355] width 354 height 347
click at [1276, 20] on img at bounding box center [1268, 20] width 42 height 14
